Goal: Transaction & Acquisition: Download file/media

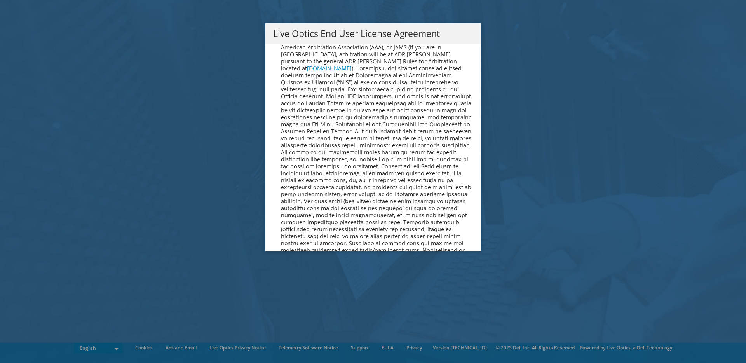
scroll to position [2939, 0]
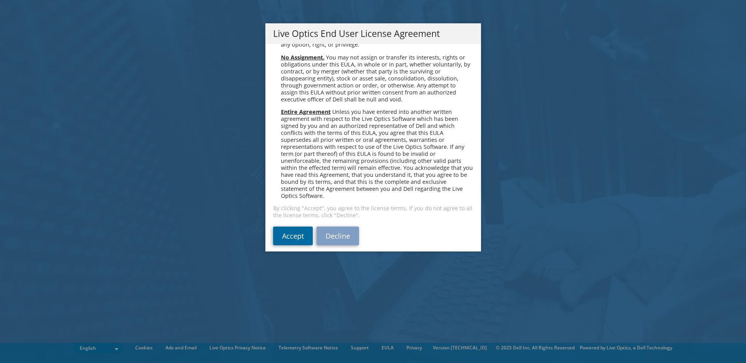
click at [302, 227] on link "Accept" at bounding box center [293, 236] width 40 height 19
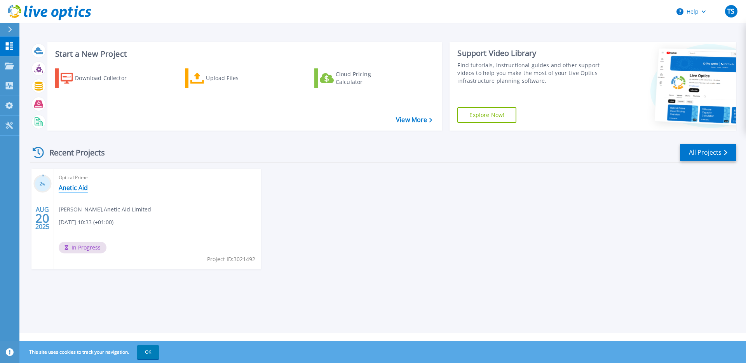
click at [73, 188] on link "Anetic Aid" at bounding box center [73, 188] width 29 height 8
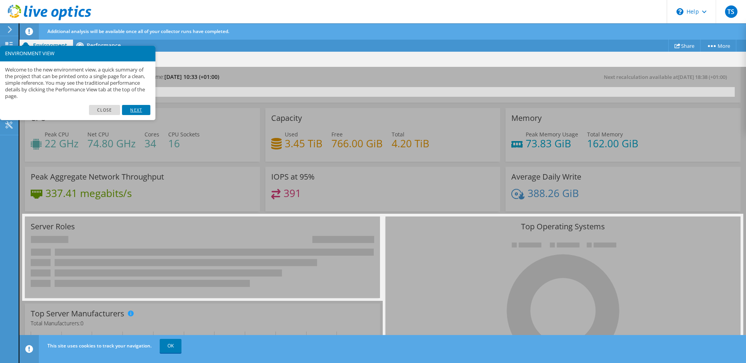
click at [136, 112] on link "Next" at bounding box center [136, 110] width 28 height 10
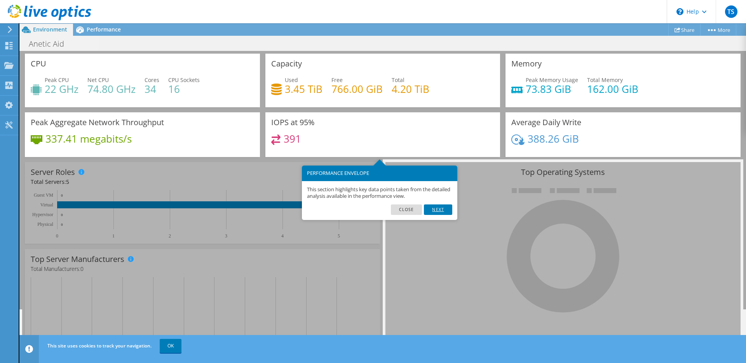
click at [445, 211] on link "Next" at bounding box center [438, 209] width 28 height 10
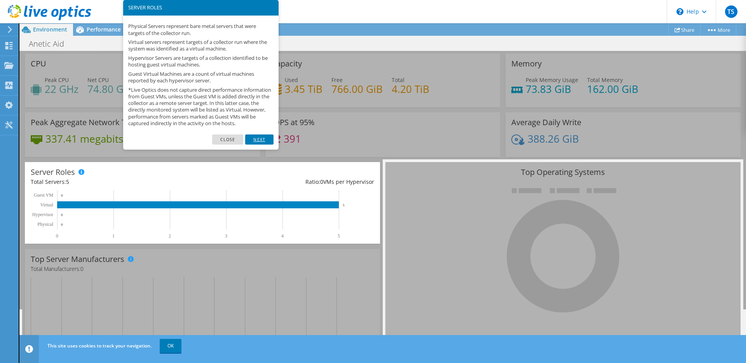
click at [257, 145] on link "Next" at bounding box center [259, 139] width 28 height 10
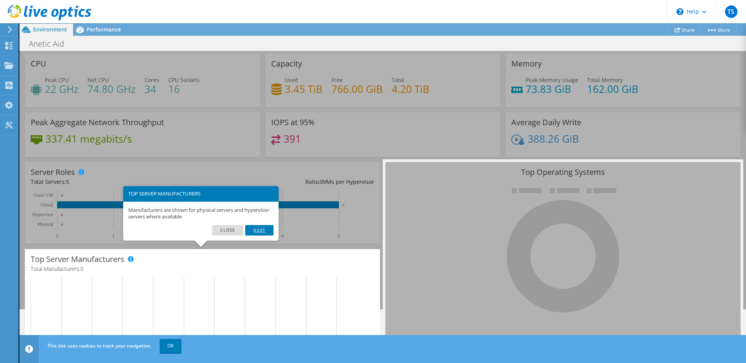
click at [256, 228] on link "Next" at bounding box center [259, 230] width 28 height 10
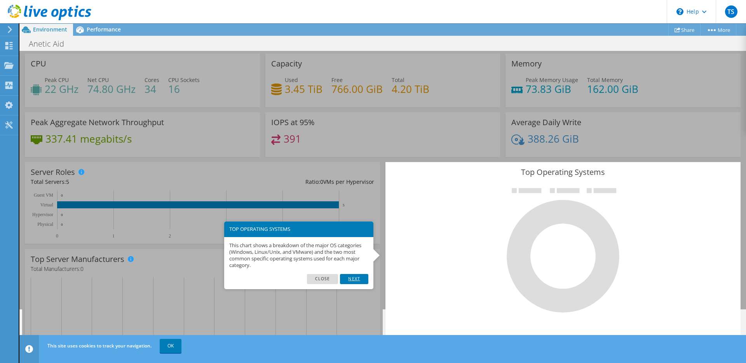
click at [356, 281] on link "Next" at bounding box center [354, 279] width 28 height 10
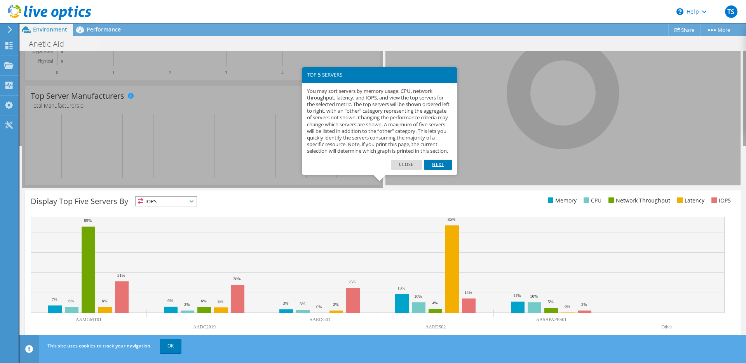
click at [437, 170] on link "Next" at bounding box center [438, 165] width 28 height 10
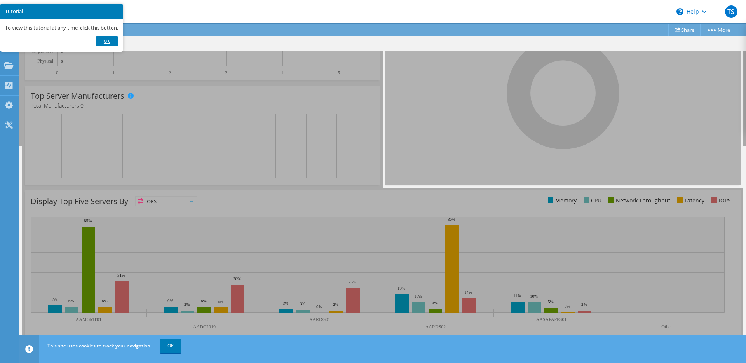
click at [110, 40] on link "Ok" at bounding box center [107, 41] width 23 height 10
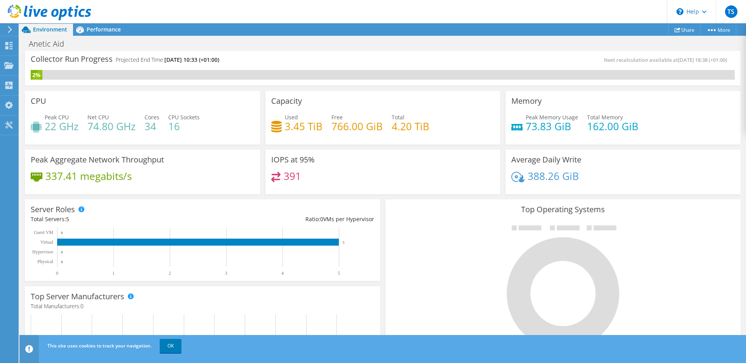
scroll to position [0, 0]
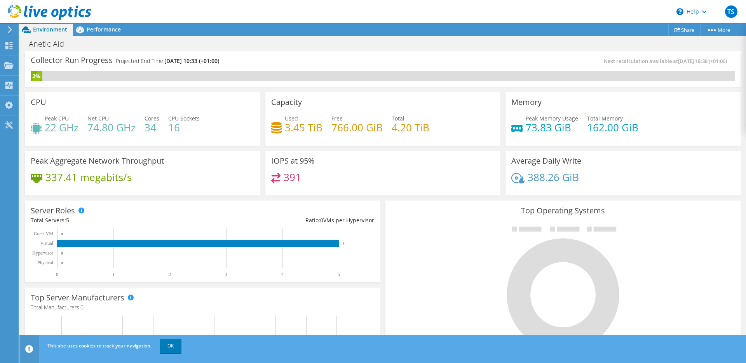
click at [241, 106] on div "CPU Peak CPU 22 GHz Net CPU 74.80 GHz Cores 34 CPU Sockets 16" at bounding box center [142, 119] width 235 height 54
click at [724, 29] on link "More" at bounding box center [718, 30] width 36 height 12
click at [734, 9] on span "TS" at bounding box center [731, 11] width 12 height 12
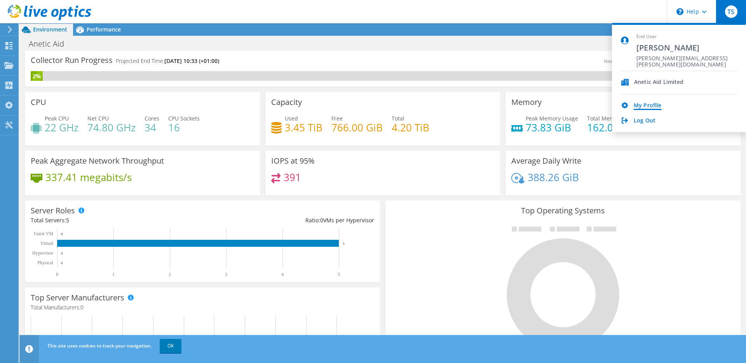
click at [650, 106] on link "My Profile" at bounding box center [648, 105] width 28 height 7
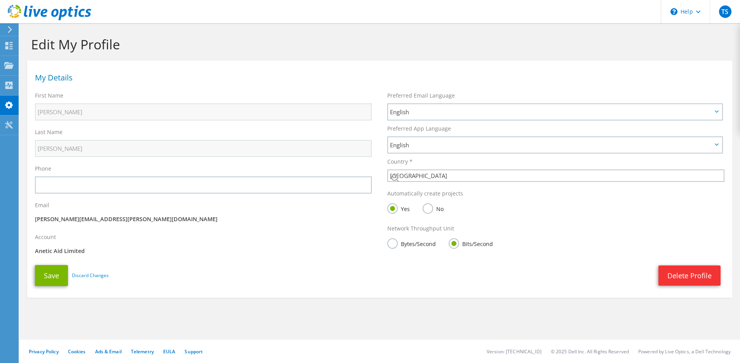
select select "75"
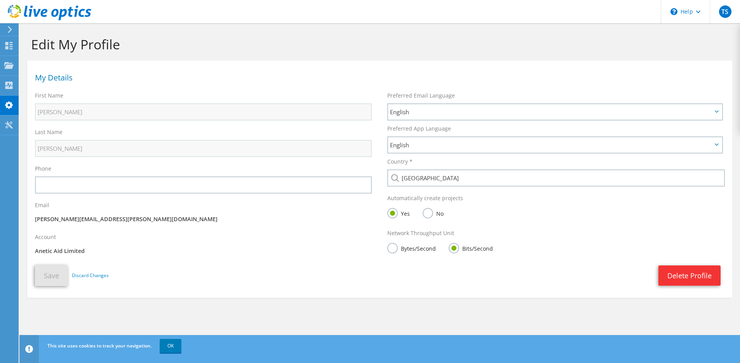
click at [187, 343] on div "This site uses cookies to track your navigation. OK" at bounding box center [394, 346] width 698 height 22
click at [176, 345] on link "OK" at bounding box center [171, 346] width 22 height 14
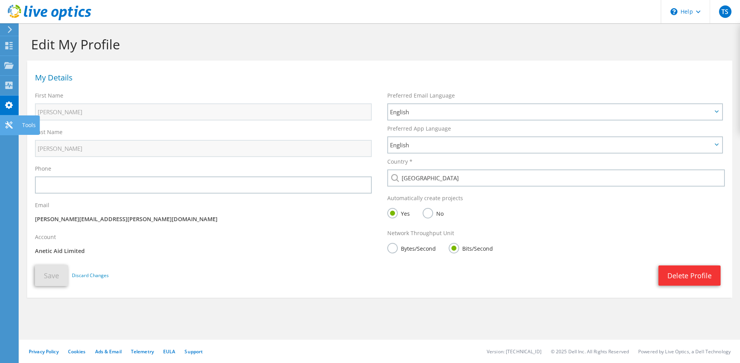
click at [8, 124] on use at bounding box center [8, 124] width 7 height 7
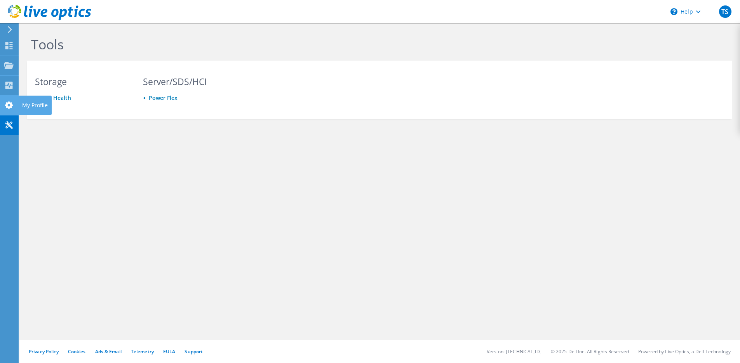
click at [5, 105] on use at bounding box center [9, 104] width 8 height 7
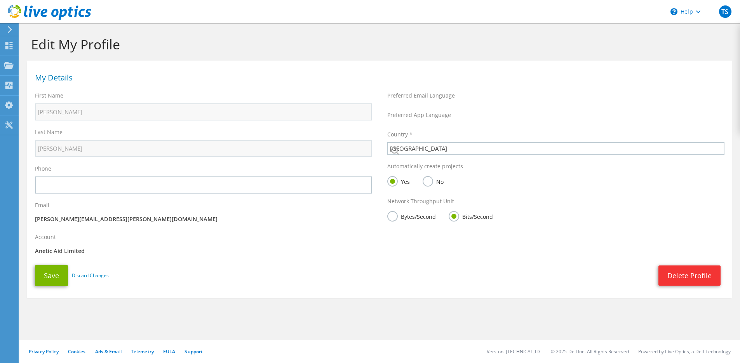
select select "75"
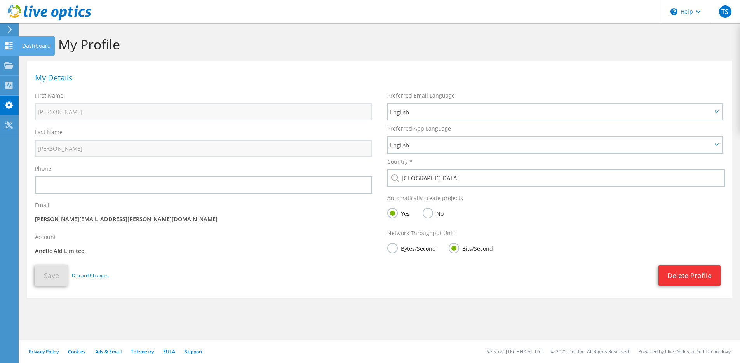
click at [5, 45] on icon at bounding box center [8, 45] width 9 height 7
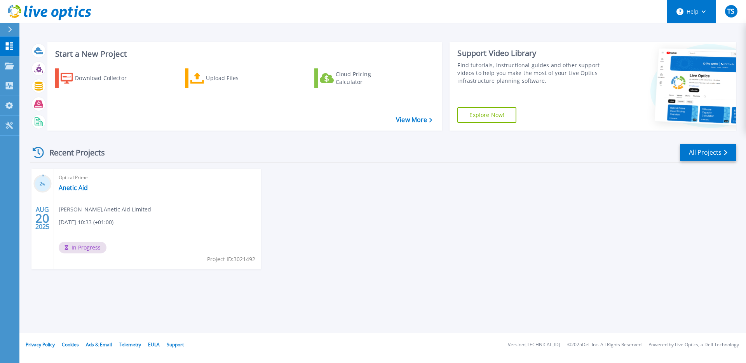
click at [711, 13] on button "Help" at bounding box center [691, 11] width 49 height 23
click at [733, 12] on span "TS" at bounding box center [730, 11] width 7 height 6
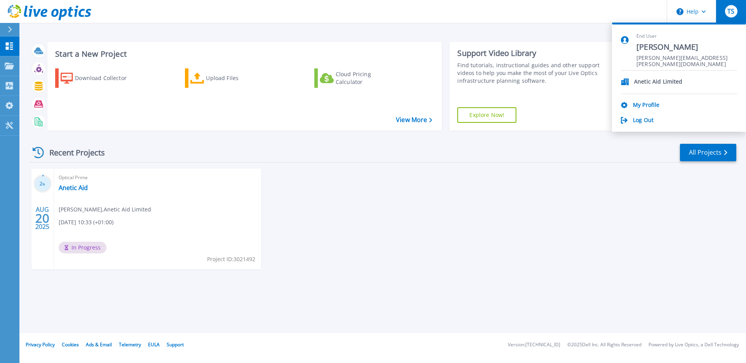
click at [653, 40] on div "End User Tim Schofield tim.schofield@aneticaid.com" at bounding box center [687, 51] width 101 height 37
click at [629, 40] on icon at bounding box center [625, 40] width 8 height 8
click at [661, 82] on p "Anetic Aid Limited" at bounding box center [658, 81] width 49 height 7
drag, startPoint x: 419, startPoint y: 262, endPoint x: 87, endPoint y: 254, distance: 332.4
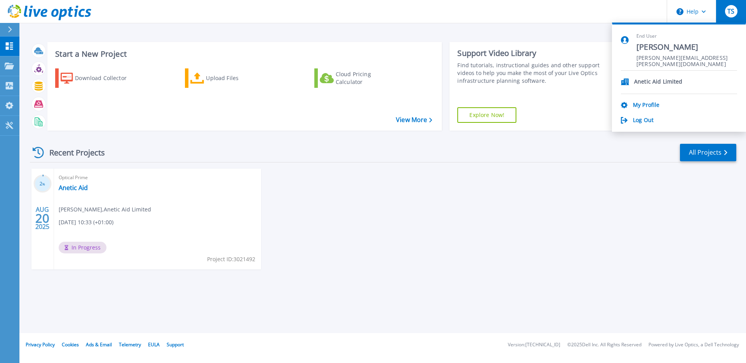
click at [418, 262] on div "2 % AUG 20 2025 Optical Prime Anetic Aid Tim Schofield , Anetic Aid Limited 08/…" at bounding box center [380, 227] width 713 height 116
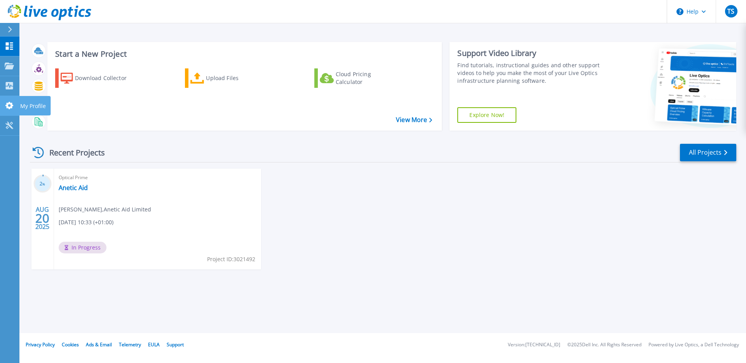
click at [12, 105] on icon at bounding box center [9, 105] width 8 height 7
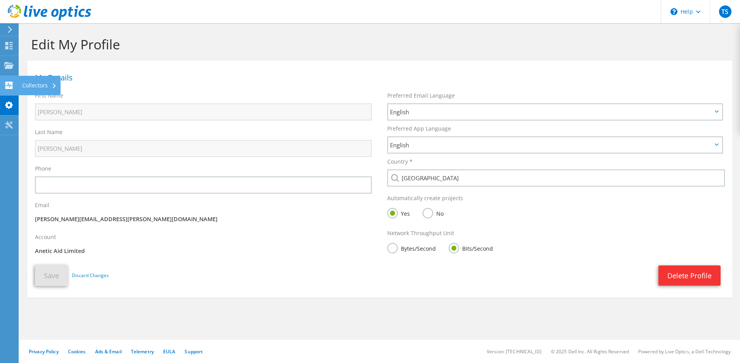
click at [9, 82] on icon at bounding box center [8, 85] width 9 height 7
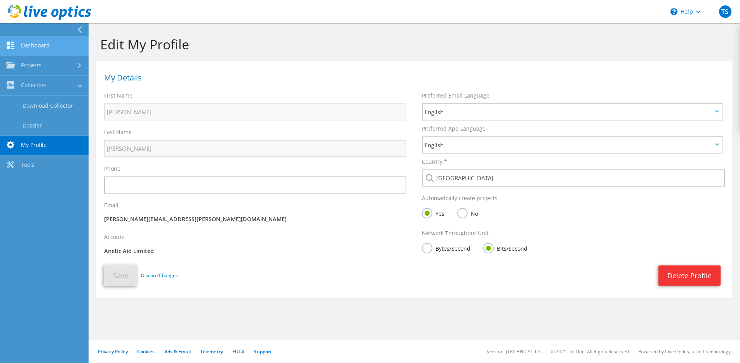
click at [28, 49] on link "Dashboard" at bounding box center [44, 46] width 89 height 20
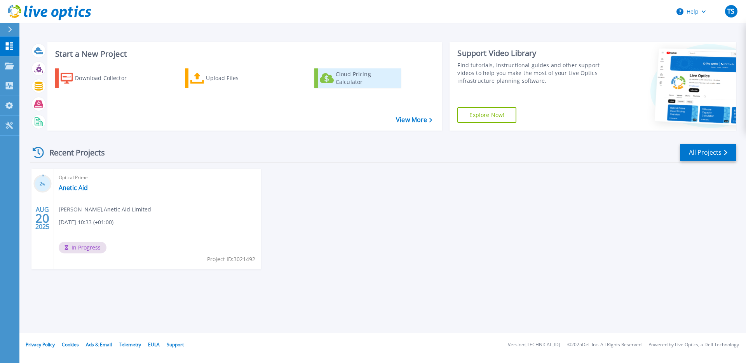
click at [349, 79] on div "Cloud Pricing Calculator" at bounding box center [367, 78] width 62 height 16
click at [80, 77] on div "Download Collector" at bounding box center [106, 78] width 62 height 16
